Goal: Task Accomplishment & Management: Use online tool/utility

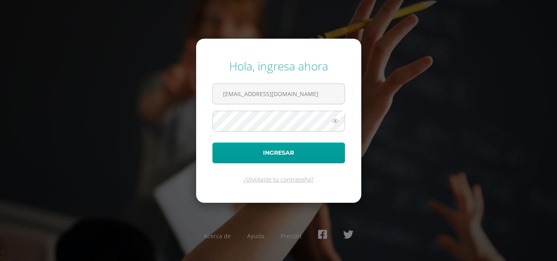
click at [176, 135] on div "Hola, ingresa ahora [EMAIL_ADDRESS][DOMAIN_NAME] Ingresar ¿Olvidaste tu contras…" at bounding box center [278, 130] width 526 height 157
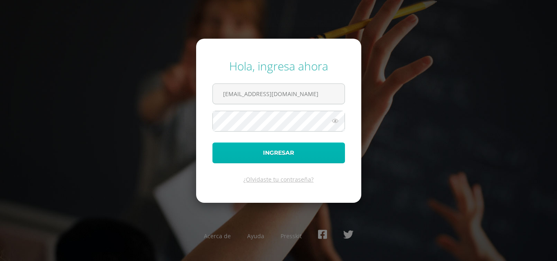
click at [234, 158] on button "Ingresar" at bounding box center [278, 153] width 132 height 21
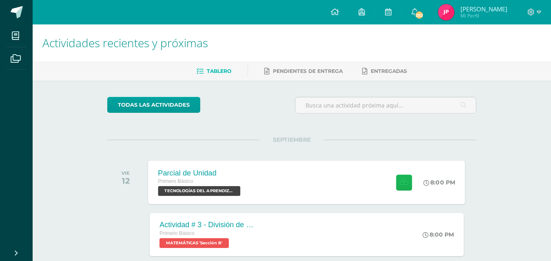
click at [403, 178] on button at bounding box center [404, 182] width 16 height 16
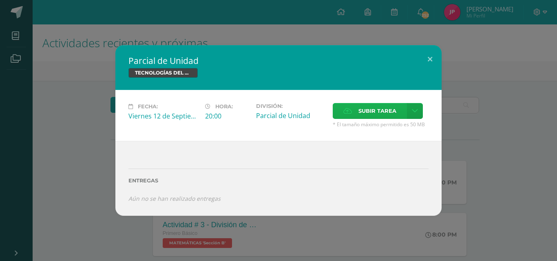
click at [377, 109] on span "Subir tarea" at bounding box center [377, 111] width 38 height 15
click at [0, 0] on input "Subir tarea" at bounding box center [0, 0] width 0 height 0
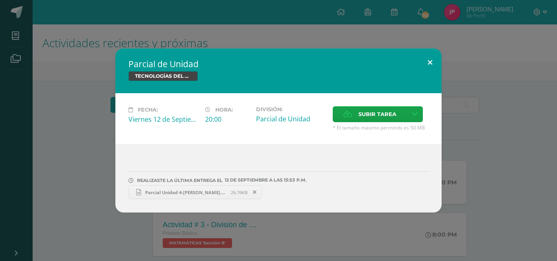
click at [427, 59] on button at bounding box center [429, 62] width 23 height 28
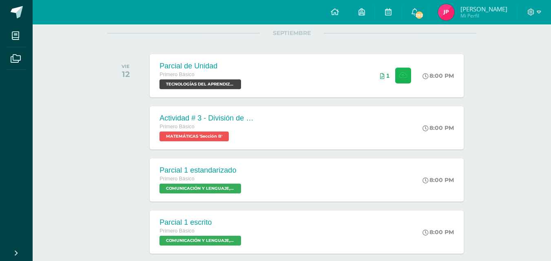
scroll to position [122, 0]
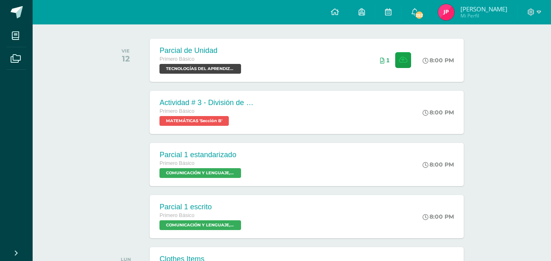
click at [540, 15] on div at bounding box center [533, 12] width 33 height 24
click at [545, 11] on div at bounding box center [533, 12] width 33 height 24
click at [540, 11] on icon at bounding box center [538, 12] width 4 height 7
click at [512, 59] on span "Cerrar sesión" at bounding box center [513, 56] width 37 height 8
